Goal: Navigation & Orientation: Find specific page/section

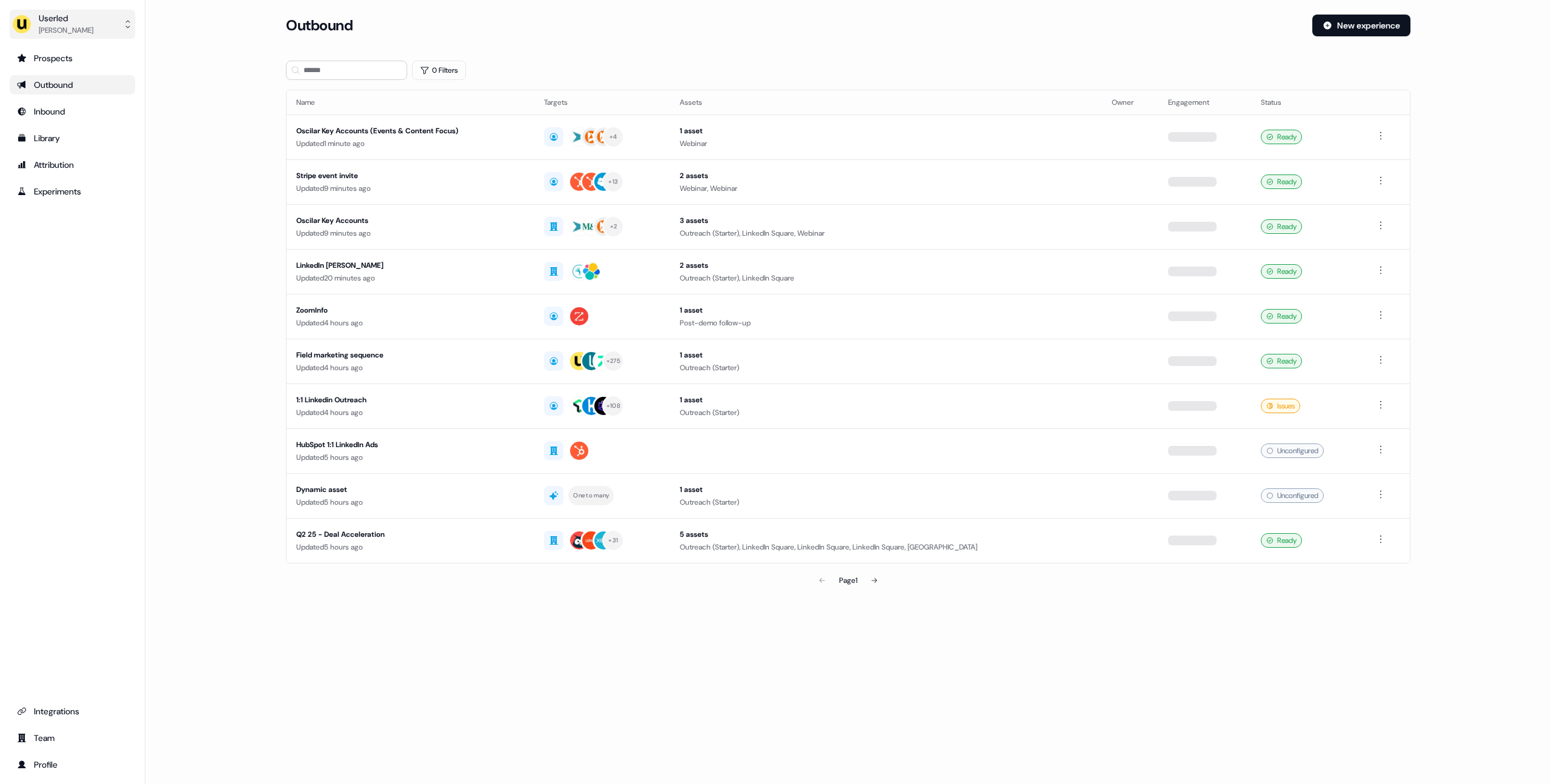
click at [82, 34] on div "[PERSON_NAME]" at bounding box center [66, 30] width 55 height 12
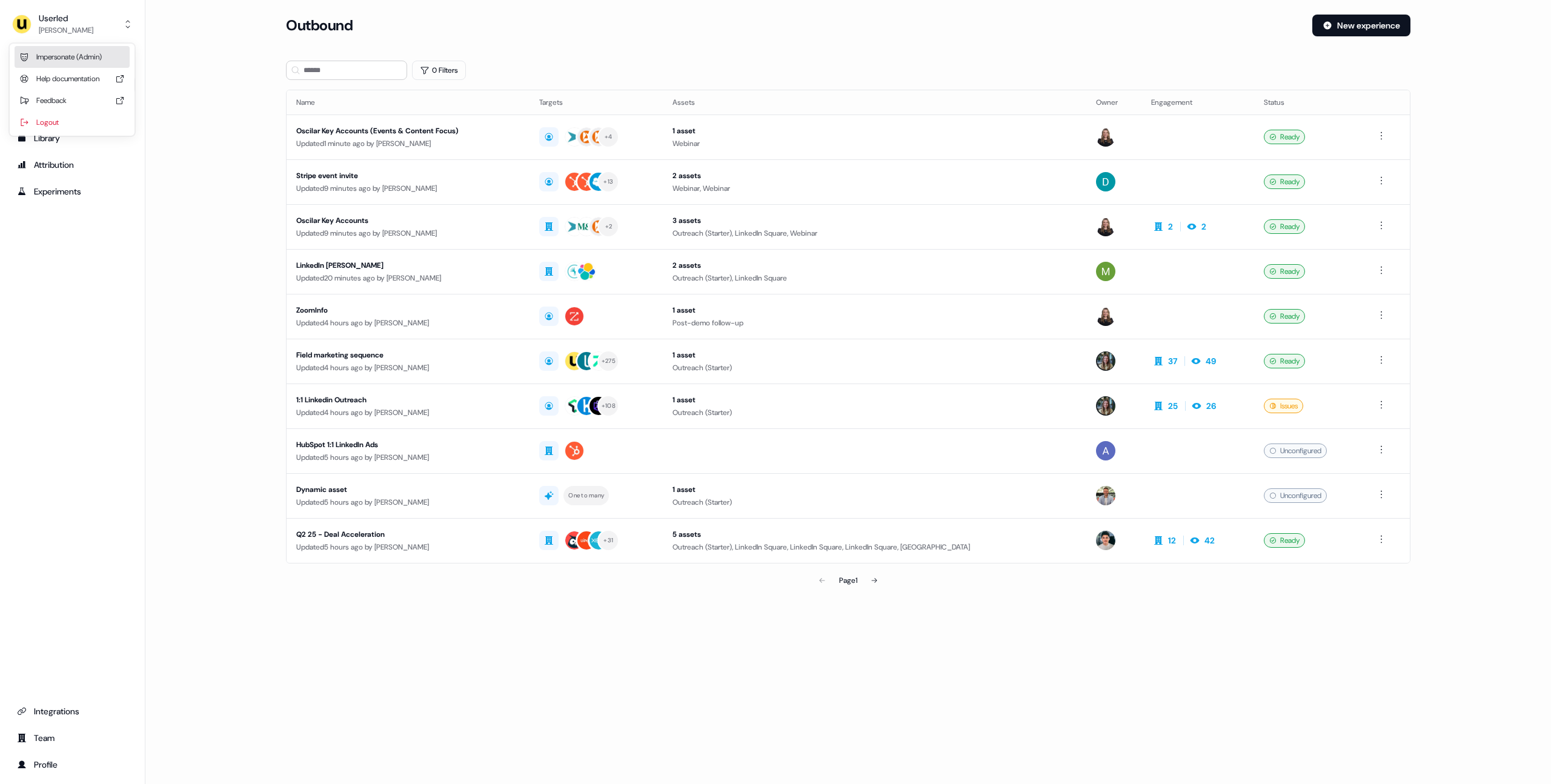
click at [74, 61] on div "Impersonate (Admin)" at bounding box center [72, 56] width 115 height 22
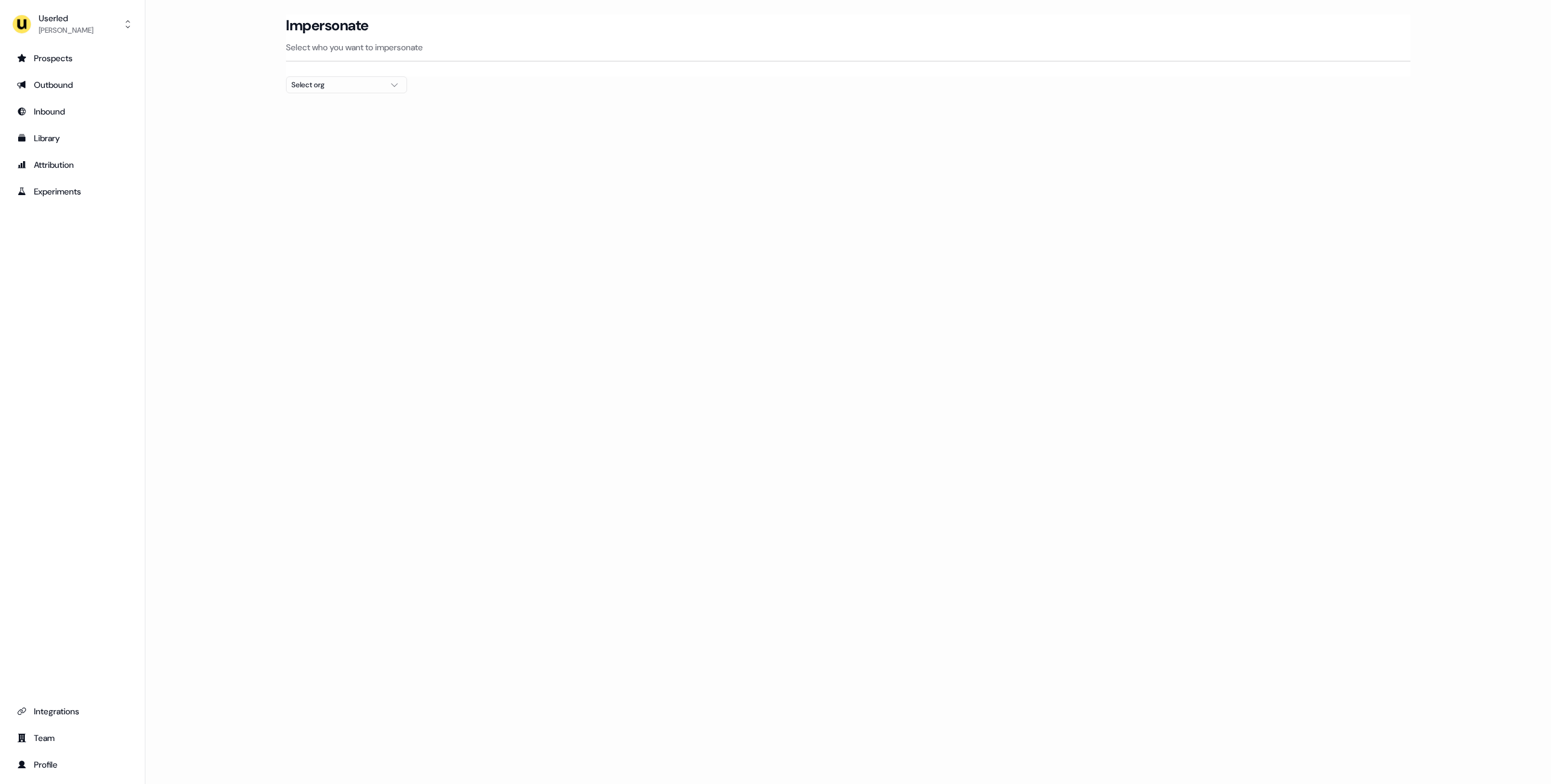
click at [327, 86] on div "Select org" at bounding box center [336, 85] width 91 height 12
click at [59, 713] on div "Integrations" at bounding box center [73, 711] width 111 height 12
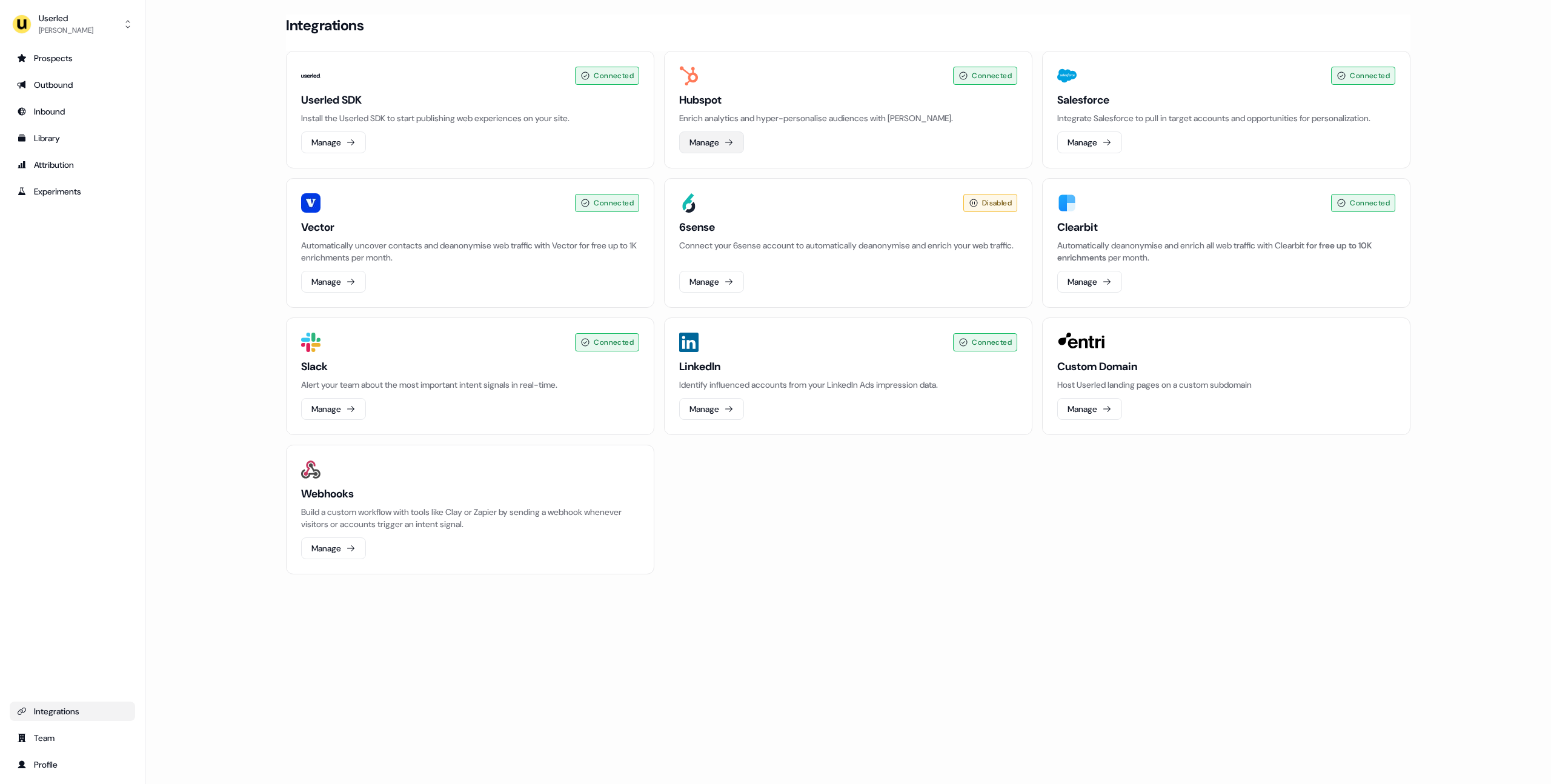
click at [723, 139] on button "Manage" at bounding box center [711, 142] width 64 height 22
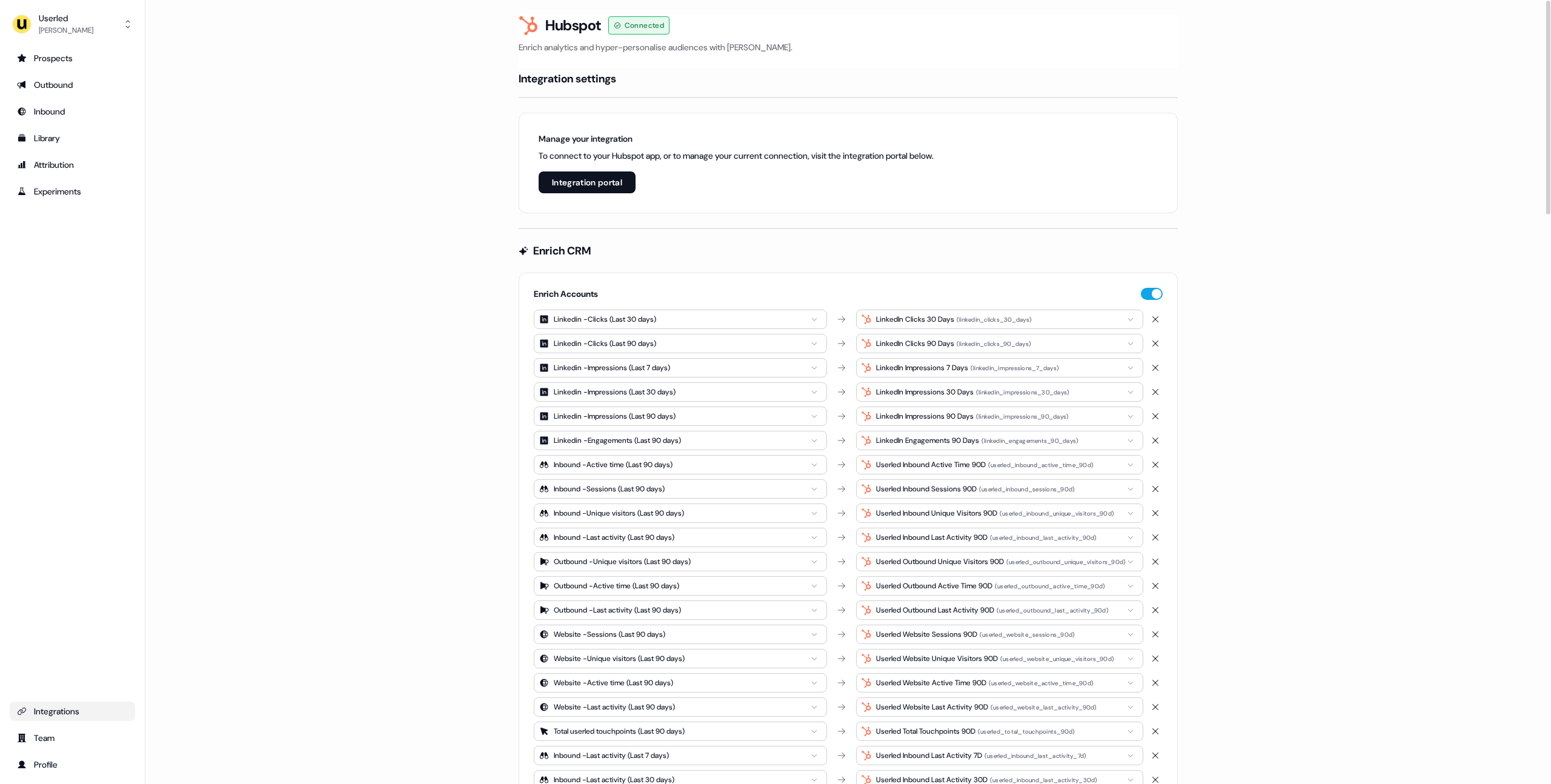
click at [587, 179] on button "Integration portal" at bounding box center [587, 182] width 97 height 22
click at [584, 184] on button "Integration portal" at bounding box center [587, 182] width 97 height 22
click at [576, 192] on button "Integration portal" at bounding box center [587, 182] width 97 height 22
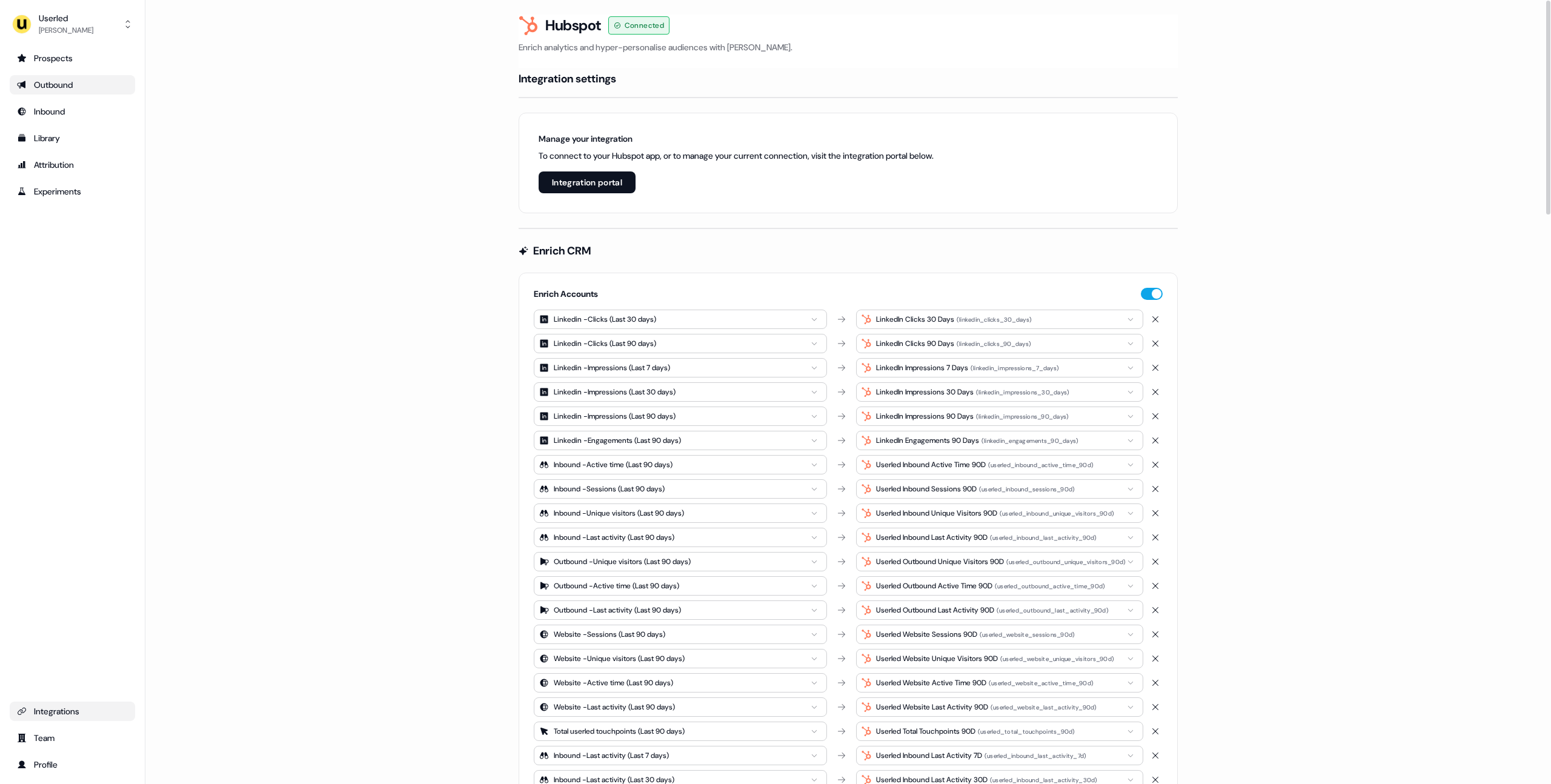
click at [86, 86] on div "Outbound" at bounding box center [73, 85] width 111 height 12
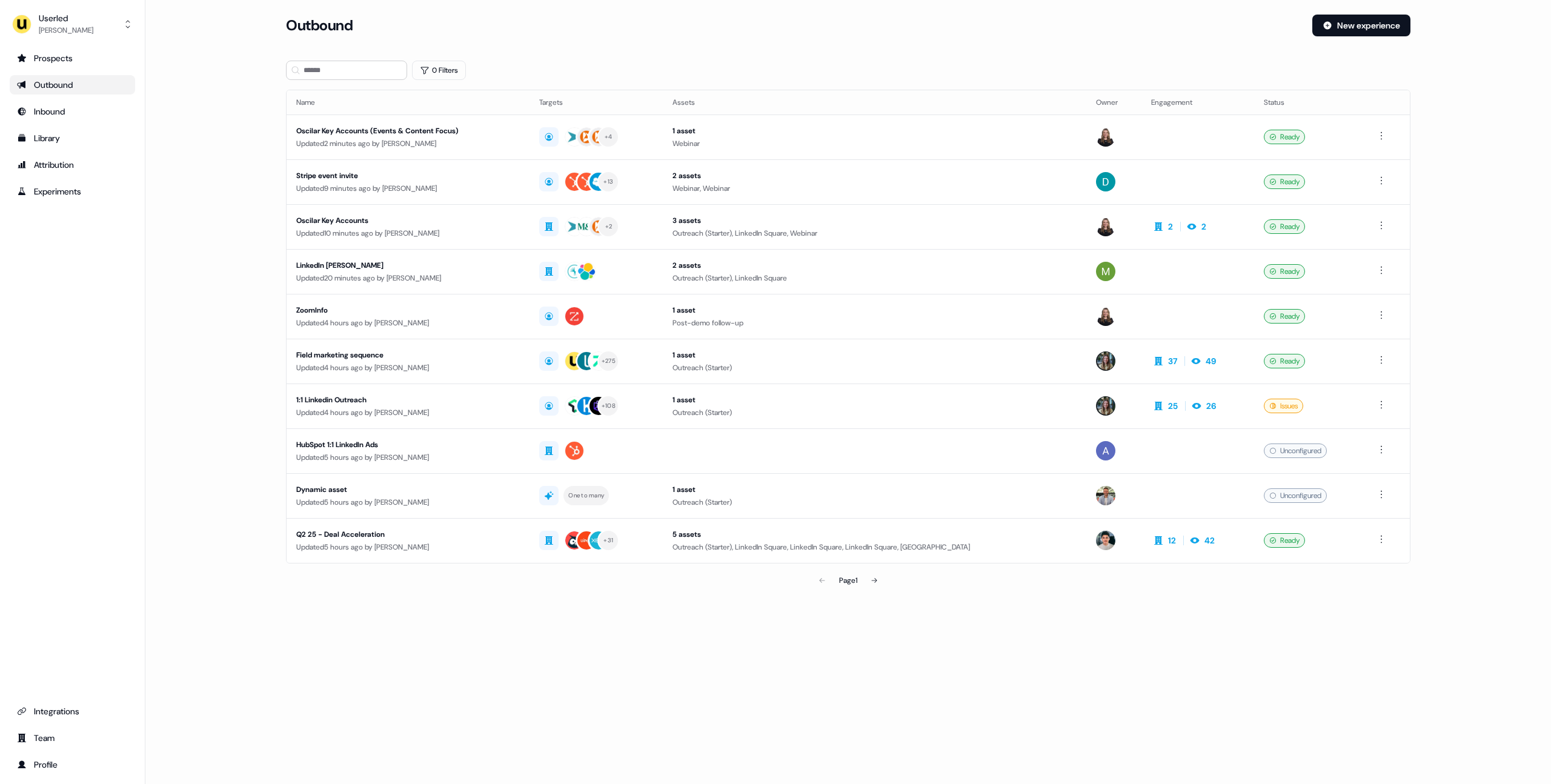
click at [1328, 43] on div "Outbound New experience" at bounding box center [848, 33] width 1125 height 37
click at [1340, 27] on button "New experience" at bounding box center [1362, 25] width 98 height 22
click at [75, 113] on div "Inbound" at bounding box center [73, 111] width 111 height 12
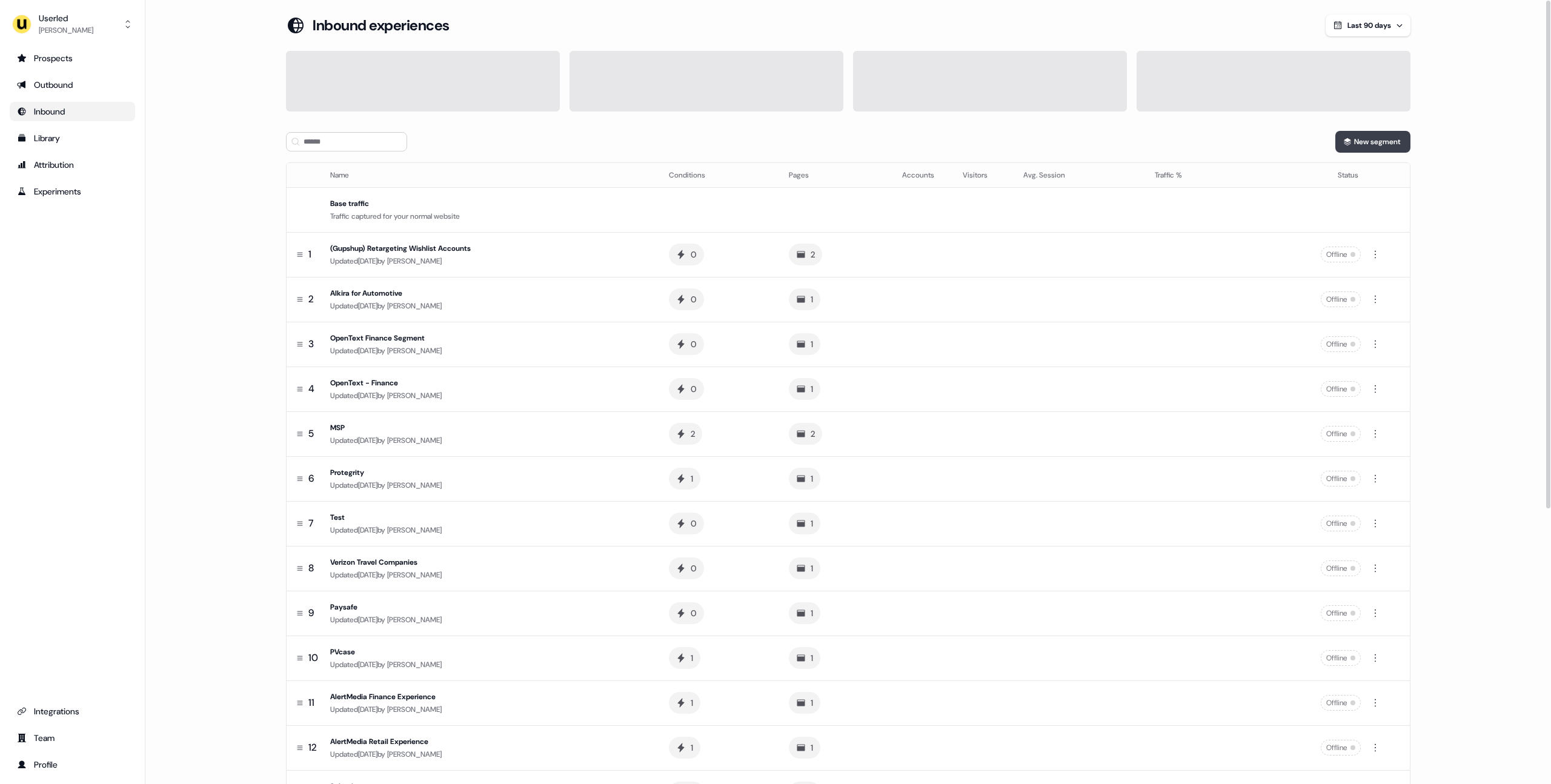
click at [1375, 146] on button "New segment" at bounding box center [1373, 141] width 75 height 22
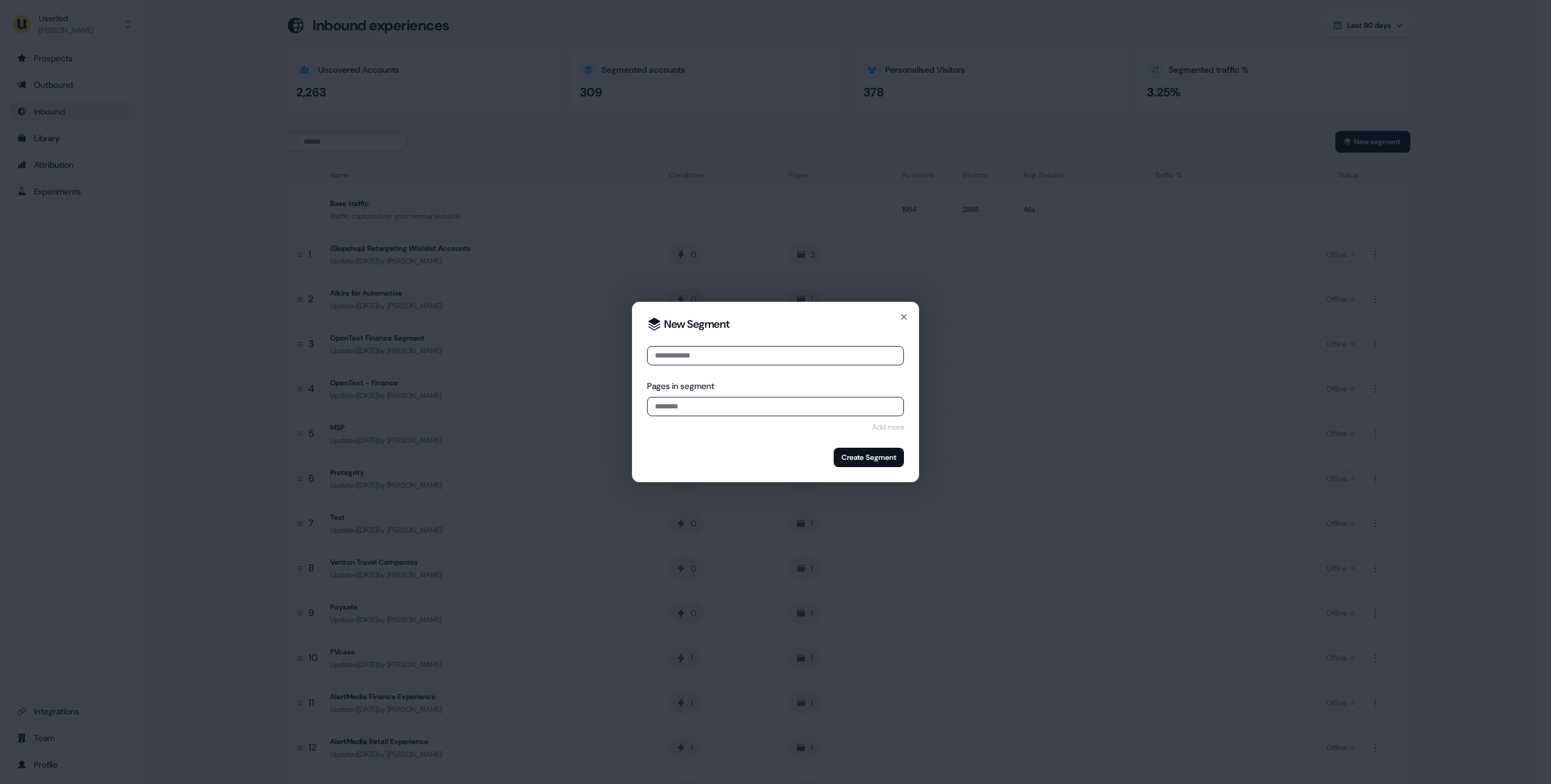
click at [389, 190] on div "New Segment Pages in segment Add more Create Segment Close" at bounding box center [776, 392] width 1551 height 784
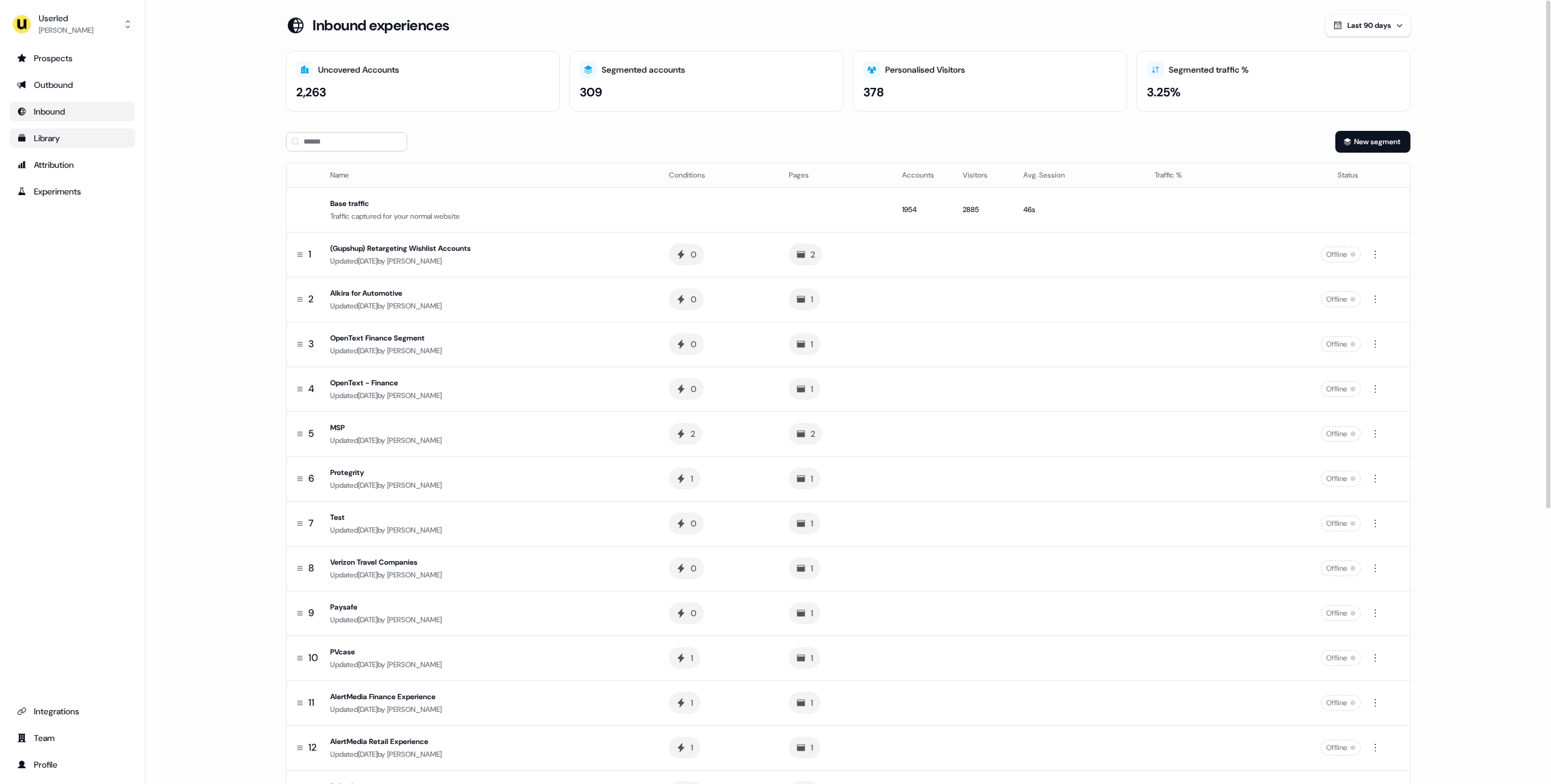
click at [80, 140] on div "Library" at bounding box center [73, 138] width 111 height 12
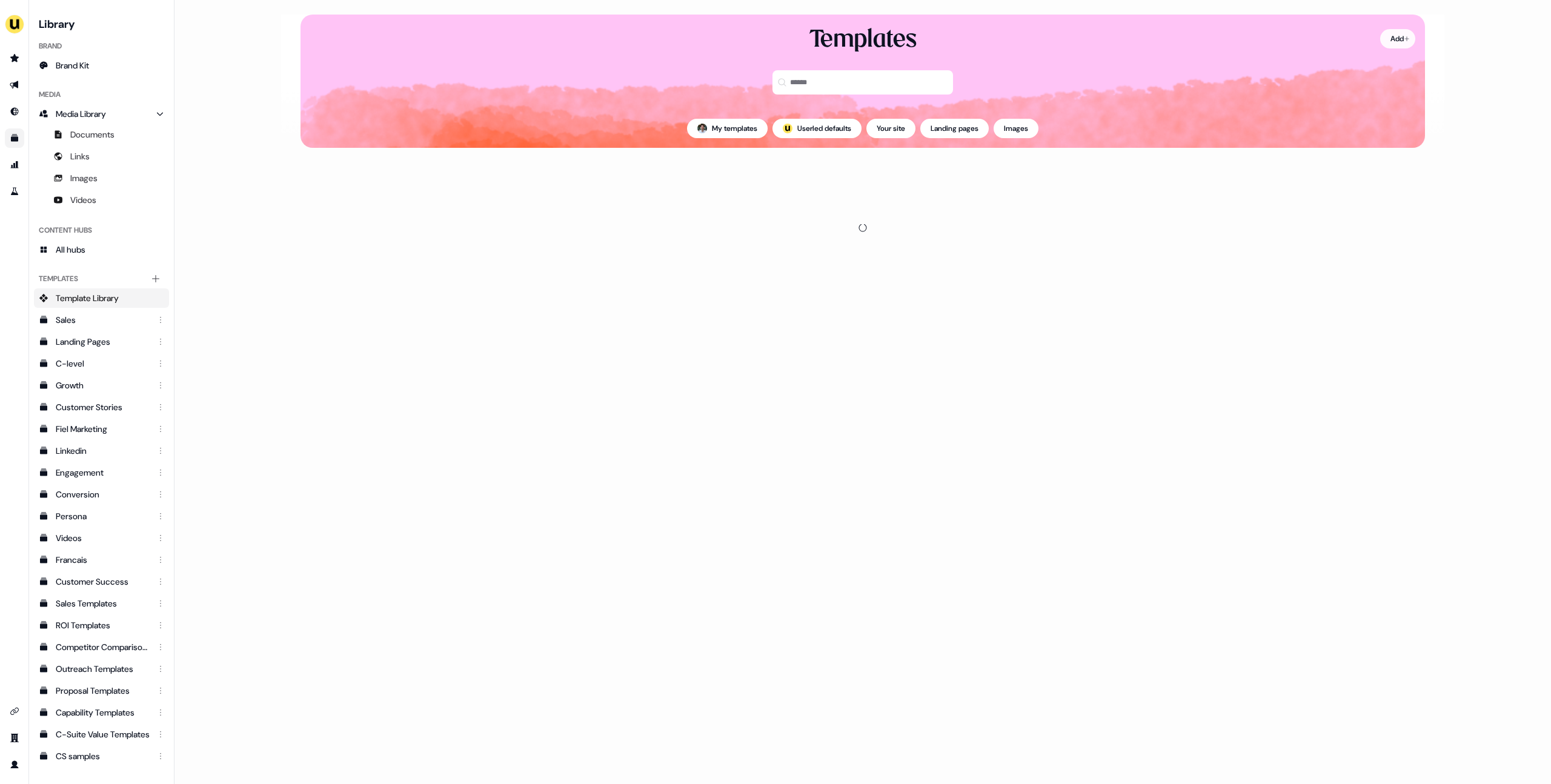
click at [1386, 42] on html "For the best experience switch devices to a bigger screen. Go to [DOMAIN_NAME] …" at bounding box center [776, 392] width 1551 height 784
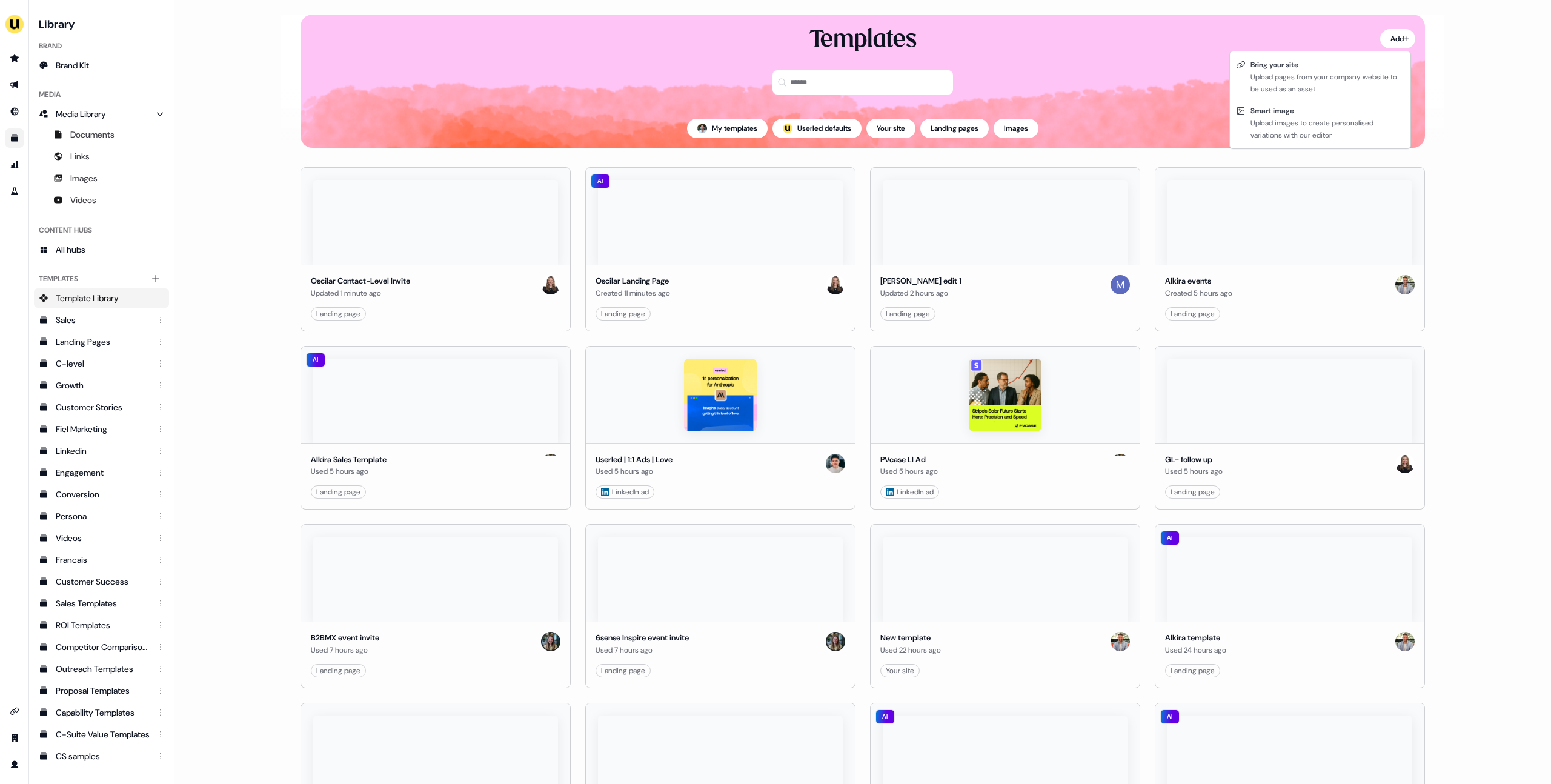
click at [237, 184] on html "For the best experience switch devices to a bigger screen. Go to [DOMAIN_NAME] …" at bounding box center [776, 392] width 1551 height 784
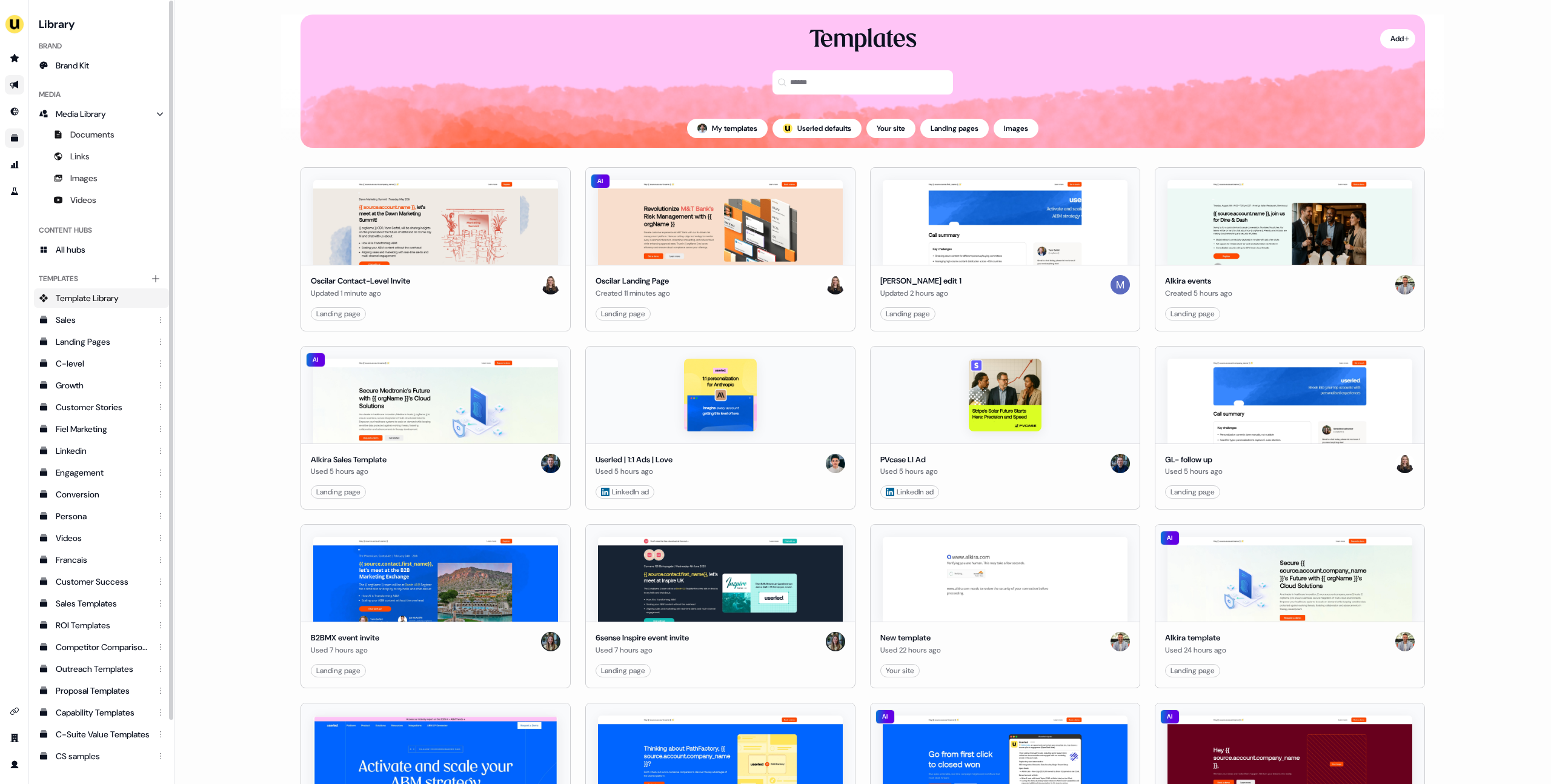
click at [12, 85] on icon "Go to outbound experience" at bounding box center [15, 85] width 10 height 10
